Goal: Task Accomplishment & Management: Use online tool/utility

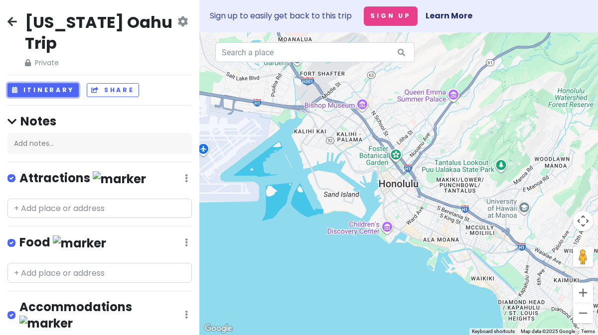
click at [36, 83] on button "Itinerary" at bounding box center [42, 90] width 71 height 14
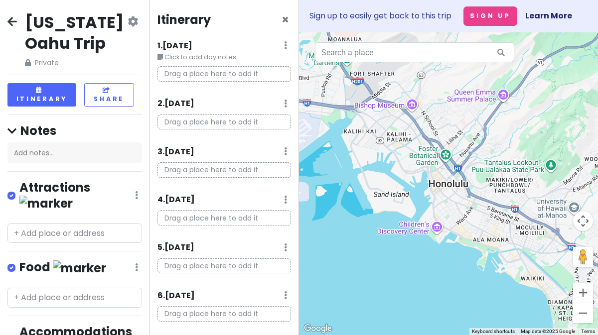
click at [183, 72] on p "Drag a place here to add it" at bounding box center [223, 73] width 133 height 15
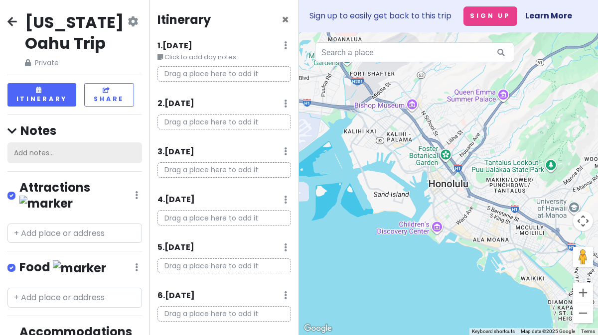
click at [50, 145] on div "Add notes..." at bounding box center [74, 152] width 134 height 21
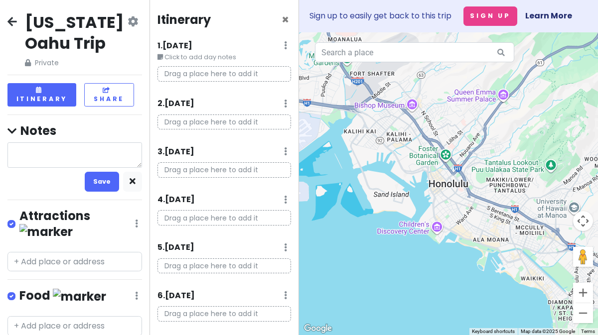
click at [272, 41] on div "1 . [DATE] Edit Day Notes Delete Day" at bounding box center [223, 47] width 133 height 17
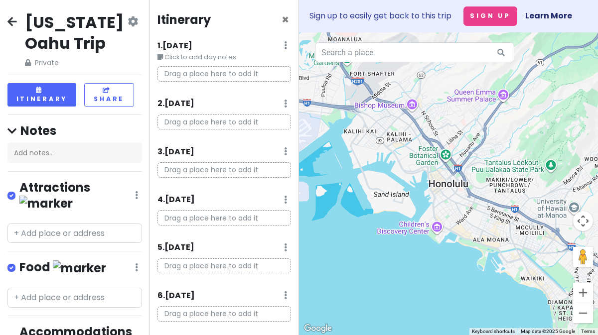
click at [272, 41] on div "1 . [DATE] Edit Day Notes Delete Day" at bounding box center [223, 47] width 133 height 17
click at [275, 43] on div "1 . [DATE] Edit Day Notes Delete Day" at bounding box center [223, 47] width 133 height 17
click at [477, 20] on button "Sign Up" at bounding box center [490, 15] width 54 height 19
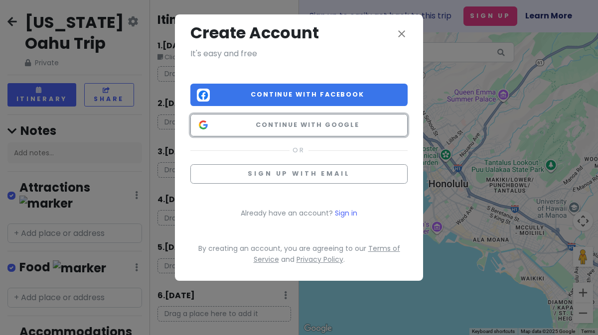
click at [288, 131] on button "Continue with Google" at bounding box center [298, 125] width 217 height 22
